Goal: Transaction & Acquisition: Subscribe to service/newsletter

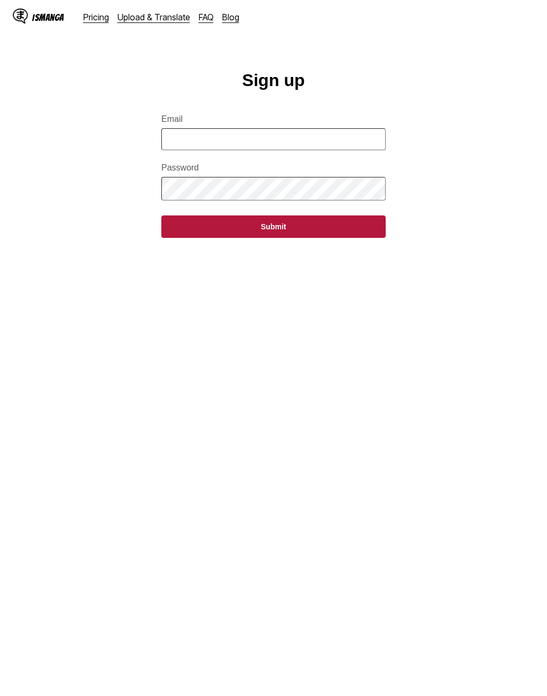
click at [228, 150] on input "Email" at bounding box center [273, 139] width 225 height 22
type input "**********"
click at [282, 238] on button "Submit" at bounding box center [273, 226] width 225 height 22
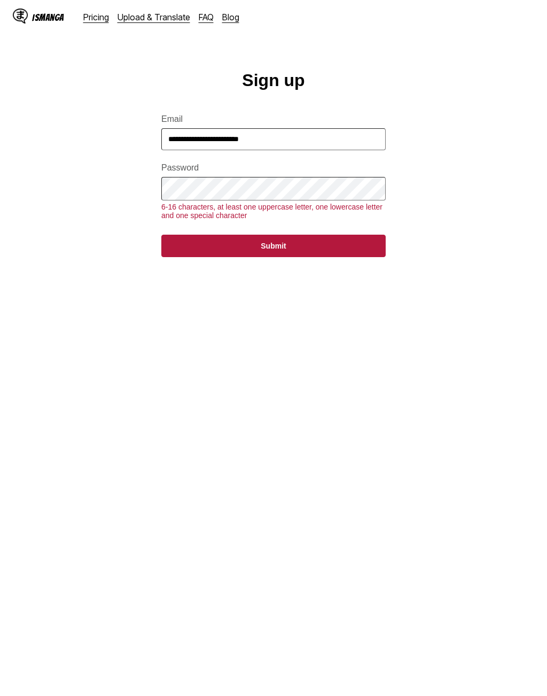
click at [276, 257] on button "Submit" at bounding box center [273, 246] width 225 height 22
click at [273, 252] on button "Submit" at bounding box center [273, 246] width 225 height 22
click at [281, 254] on button "Submit" at bounding box center [273, 246] width 225 height 22
click at [296, 245] on button "Submit" at bounding box center [273, 246] width 225 height 22
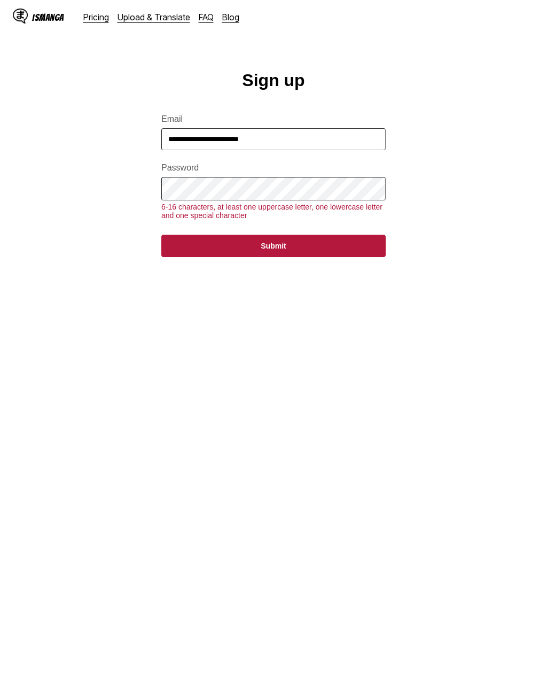
click at [285, 257] on button "Submit" at bounding box center [273, 246] width 225 height 22
click at [284, 257] on button "Submit" at bounding box center [273, 246] width 225 height 22
click at [279, 257] on button "Submit" at bounding box center [273, 246] width 225 height 22
click at [283, 257] on button "Submit" at bounding box center [273, 246] width 225 height 22
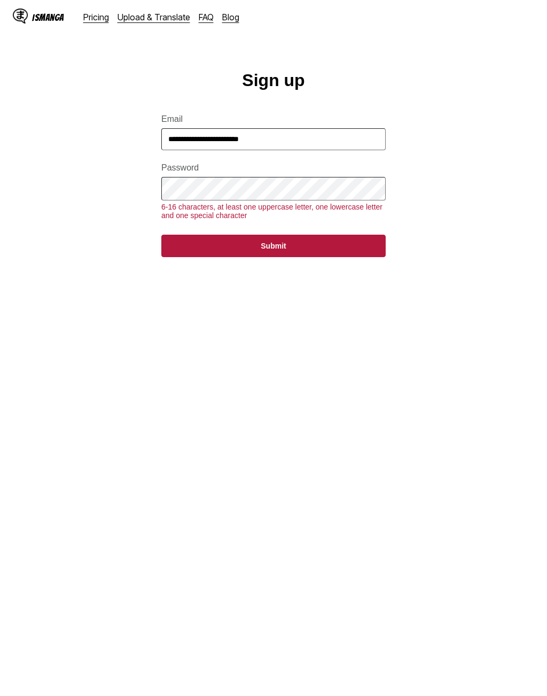
click at [282, 257] on button "Submit" at bounding box center [273, 246] width 225 height 22
click at [281, 257] on button "Submit" at bounding box center [273, 246] width 225 height 22
click at [284, 257] on button "Submit" at bounding box center [273, 246] width 225 height 22
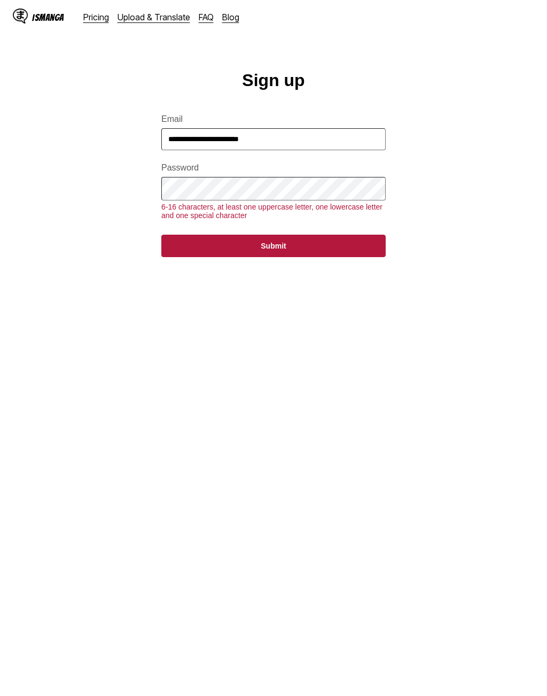
click at [285, 254] on button "Submit" at bounding box center [273, 246] width 225 height 22
click at [284, 253] on button "Submit" at bounding box center [273, 246] width 225 height 22
click at [281, 254] on button "Submit" at bounding box center [273, 246] width 225 height 22
click at [277, 253] on button "Submit" at bounding box center [273, 246] width 225 height 22
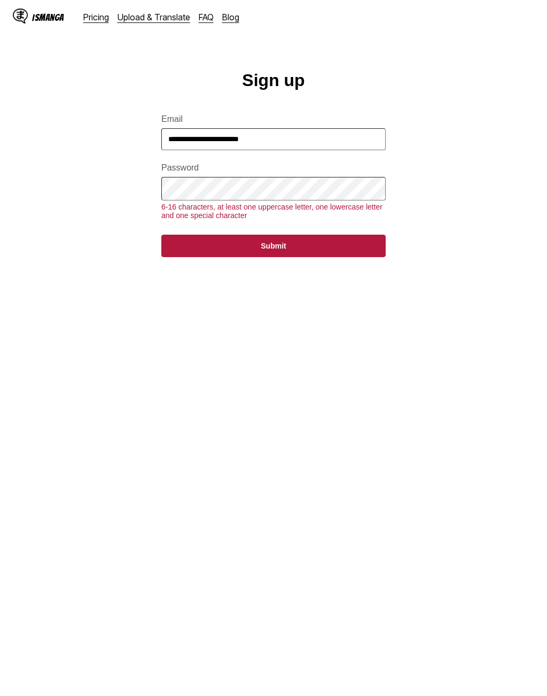
click at [276, 256] on button "Submit" at bounding box center [273, 246] width 225 height 22
click at [269, 252] on button "Submit" at bounding box center [273, 246] width 225 height 22
click at [287, 257] on button "Submit" at bounding box center [273, 246] width 225 height 22
click at [292, 257] on button "Submit" at bounding box center [273, 246] width 225 height 22
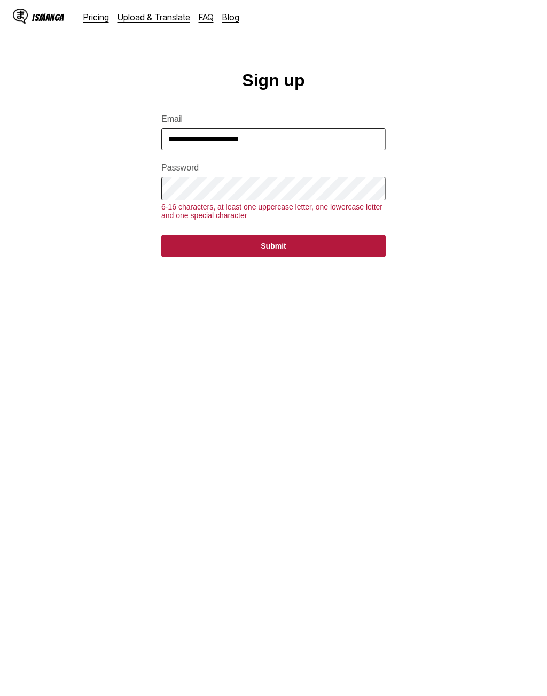
click at [291, 257] on button "Submit" at bounding box center [273, 246] width 225 height 22
click at [293, 257] on button "Submit" at bounding box center [273, 246] width 225 height 22
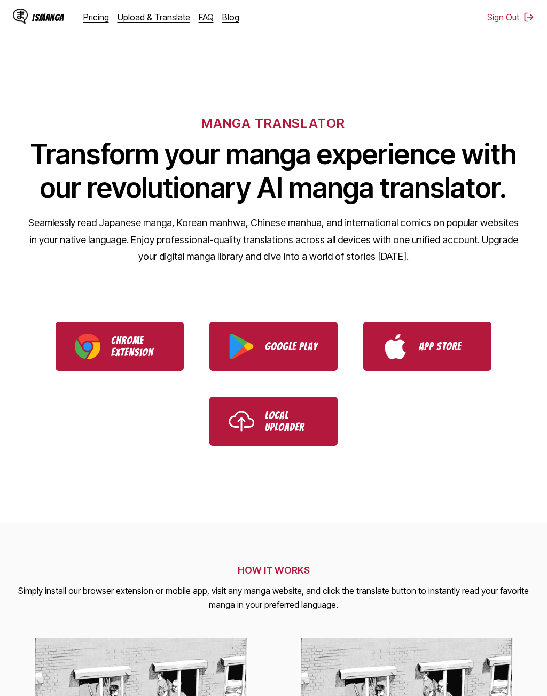
click at [53, 14] on div "IsManga" at bounding box center [48, 17] width 32 height 10
